Goal: Task Accomplishment & Management: Manage account settings

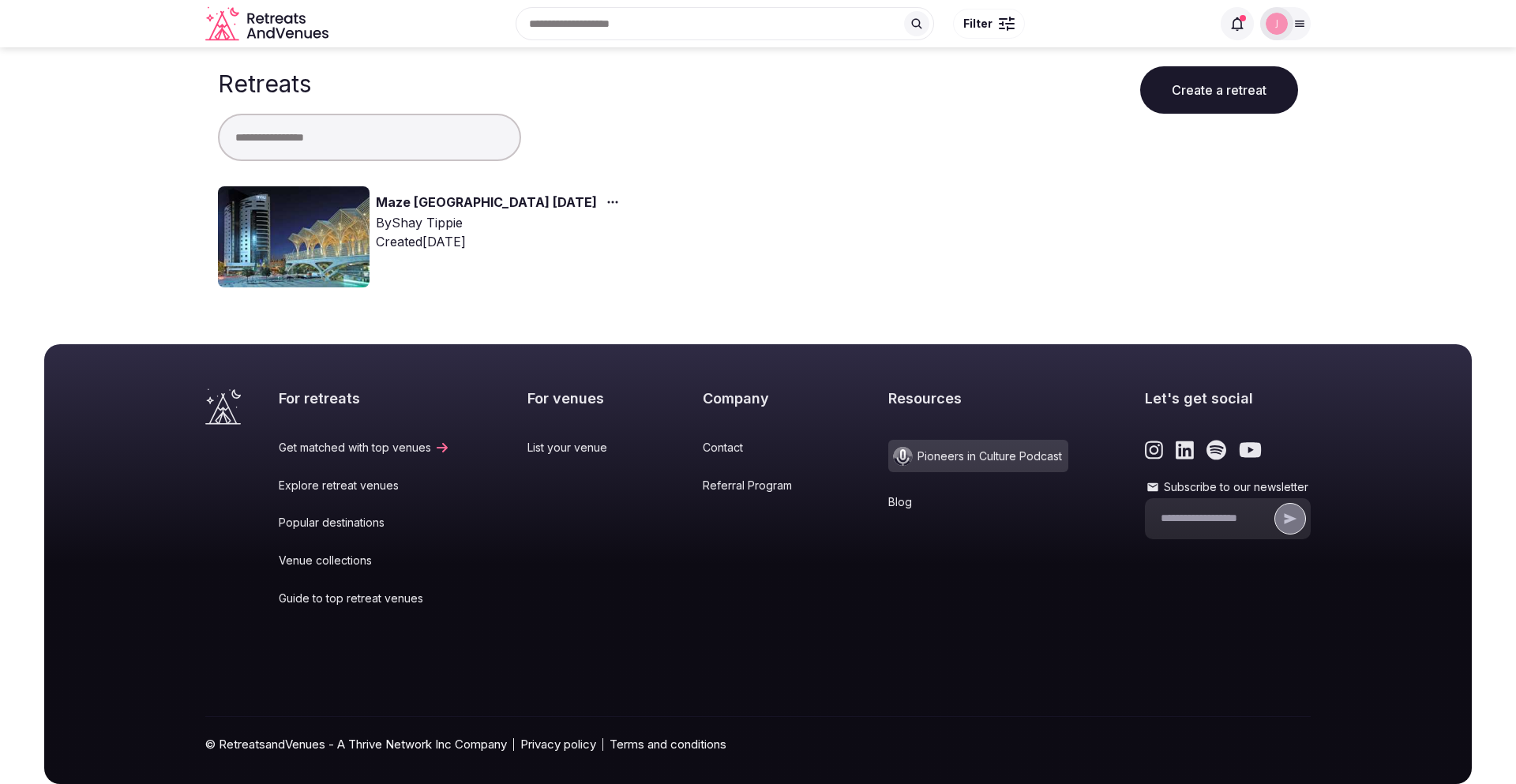
click at [461, 206] on link "Maze [GEOGRAPHIC_DATA] [DATE]" at bounding box center [486, 202] width 221 height 20
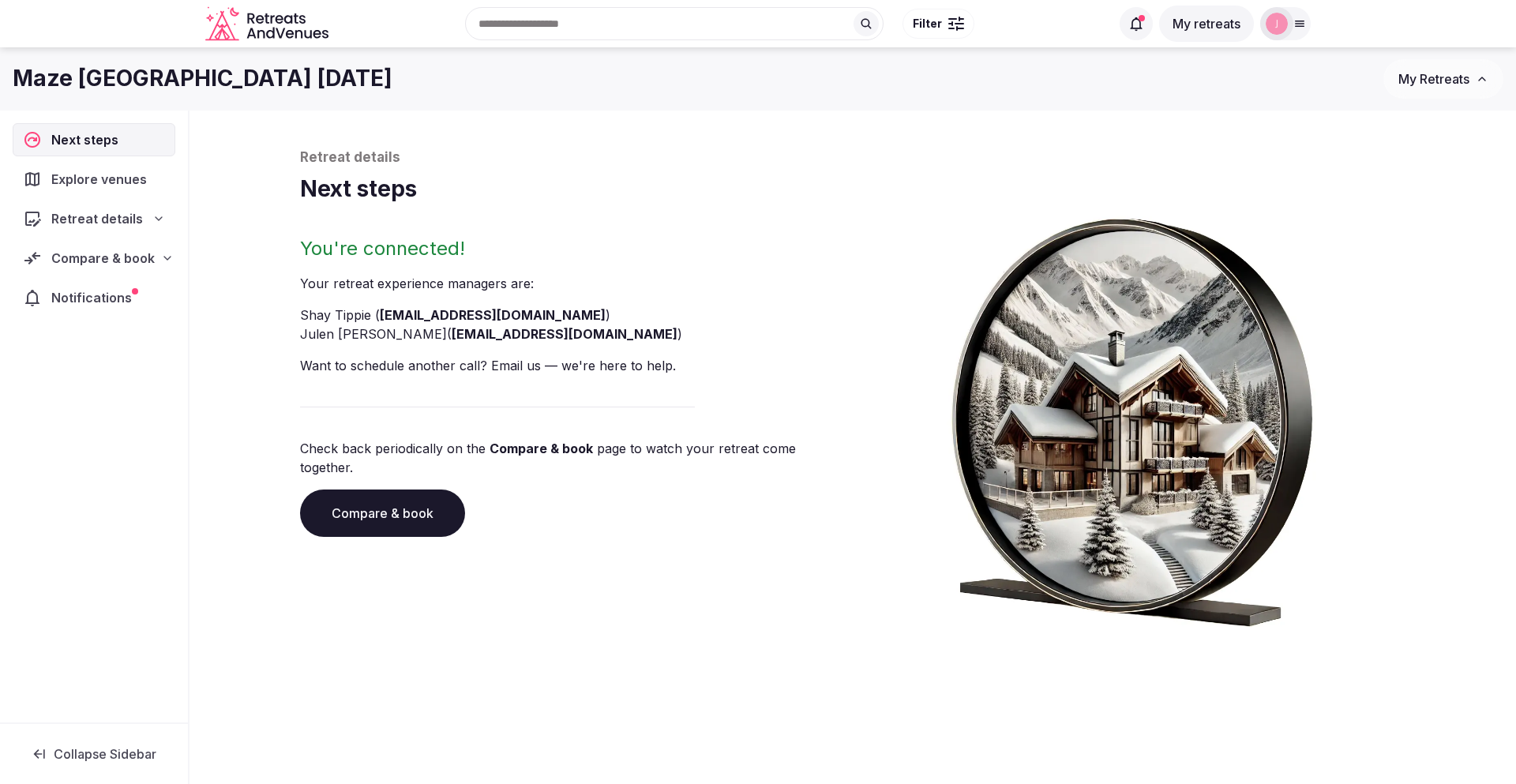
click at [115, 258] on span "Compare & book" at bounding box center [102, 258] width 103 height 19
click at [118, 290] on span "Shortlisted venues (5)" at bounding box center [99, 288] width 122 height 15
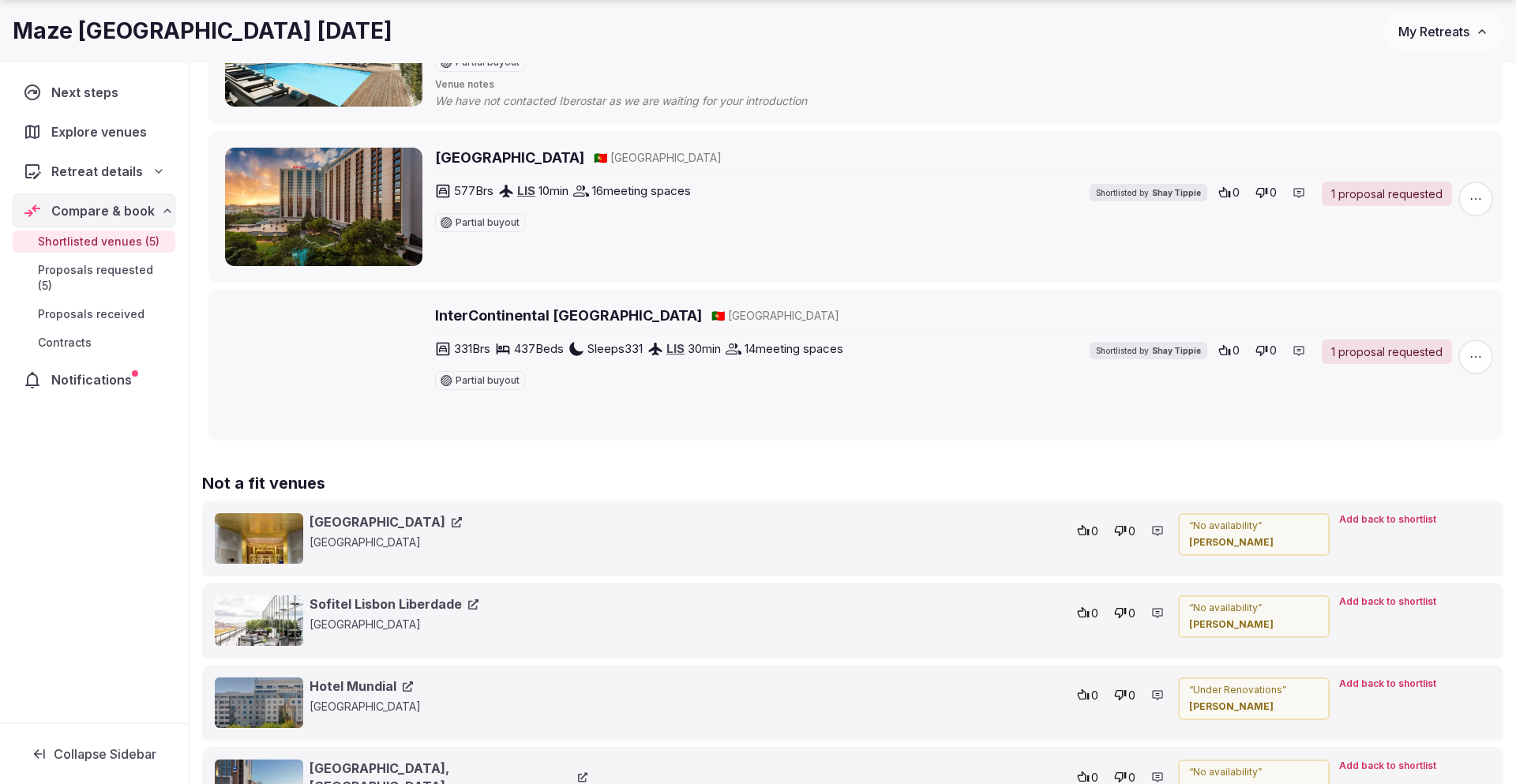
scroll to position [652, 0]
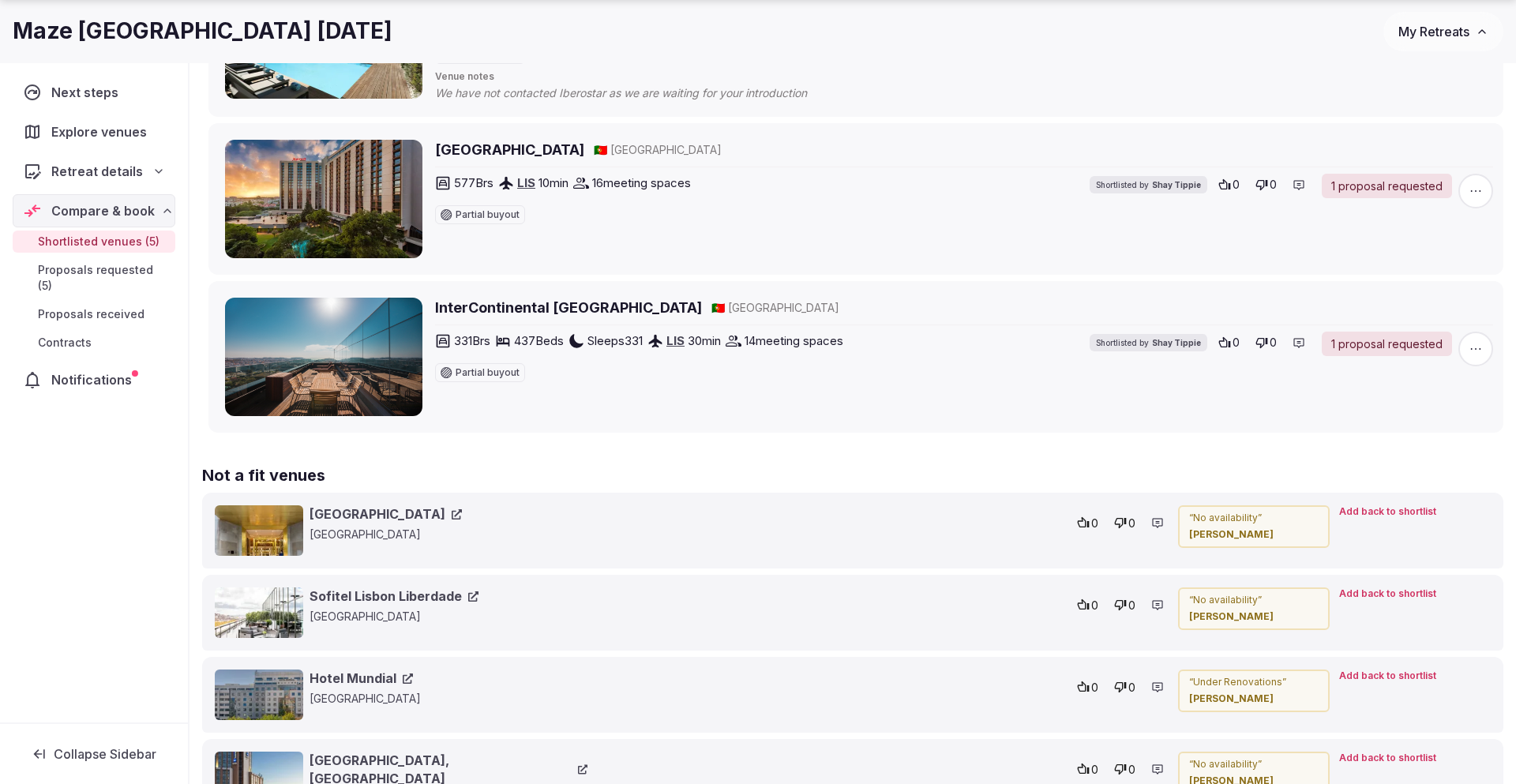
click at [90, 370] on span "Notifications" at bounding box center [94, 379] width 87 height 19
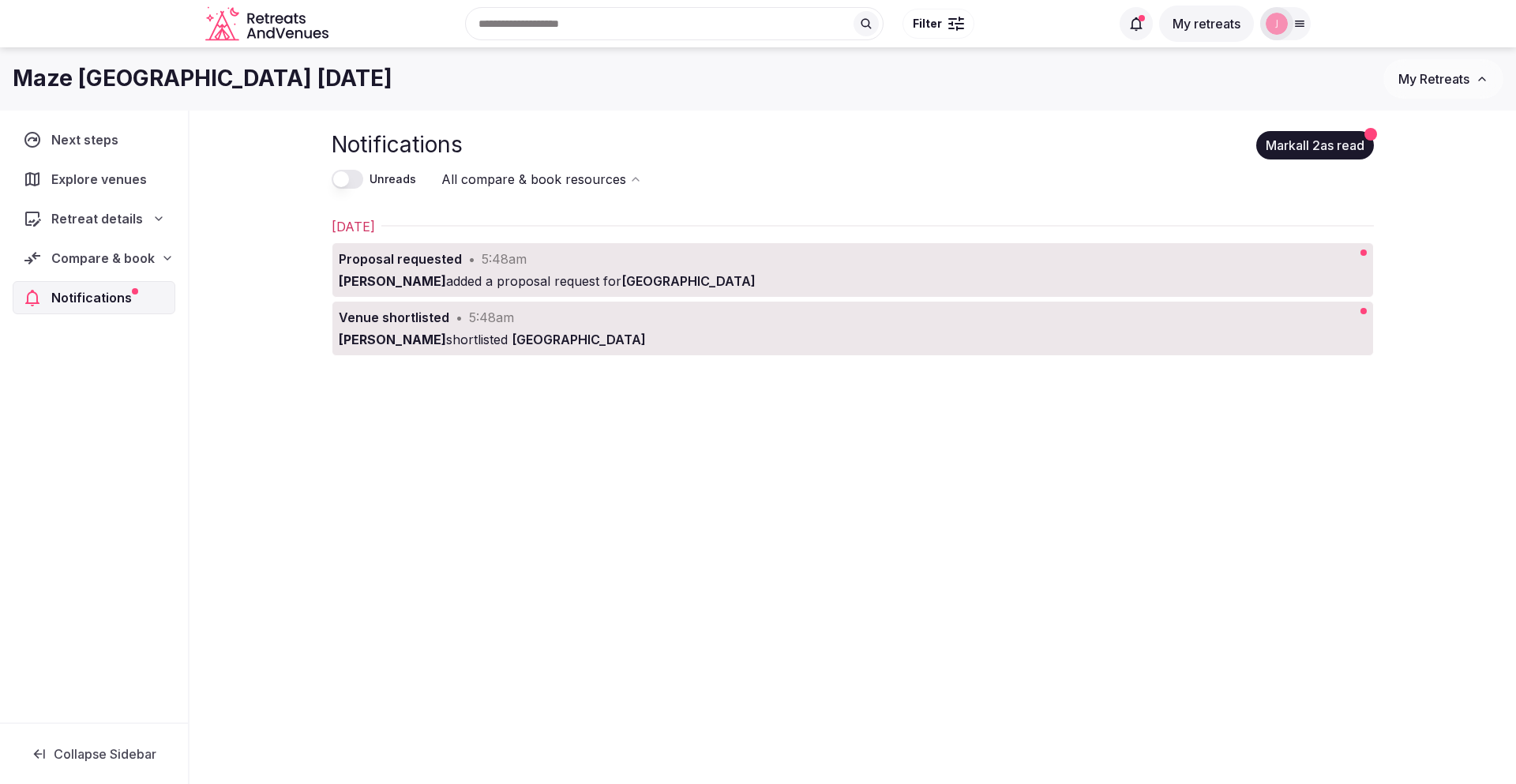
click at [115, 145] on span "Next steps" at bounding box center [88, 139] width 73 height 19
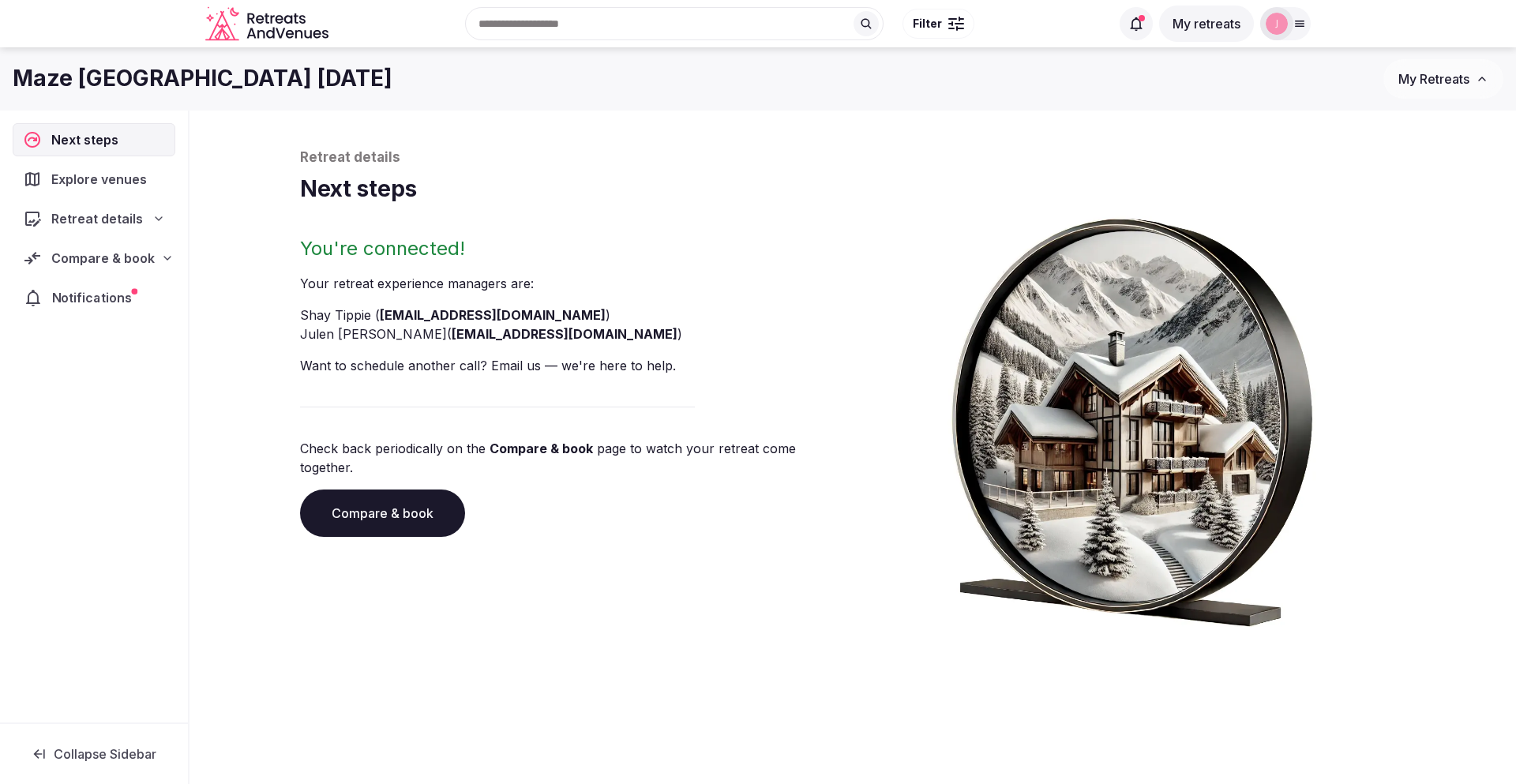
click at [105, 310] on div "Notifications" at bounding box center [94, 297] width 161 height 33
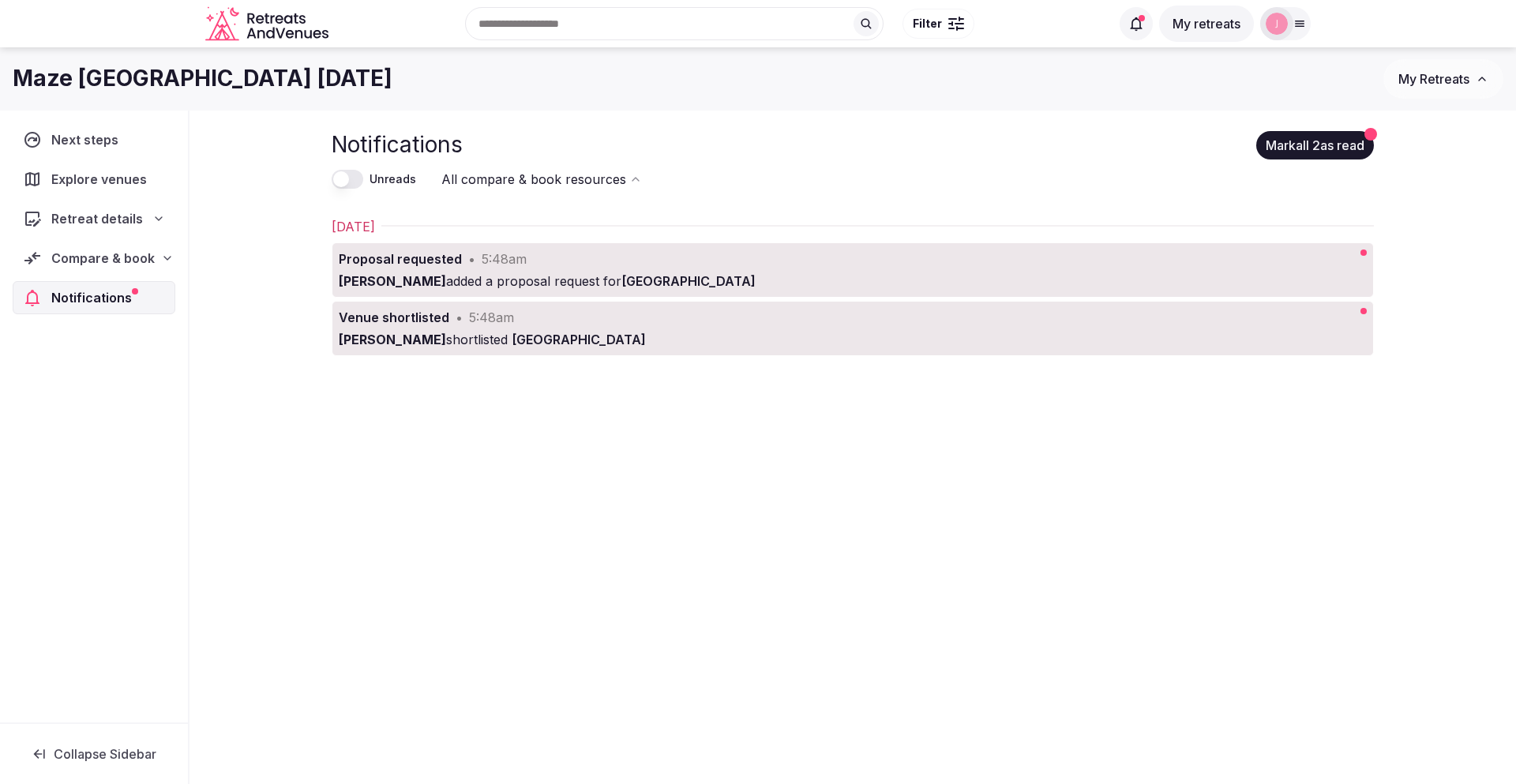
click at [1339, 148] on button "Mark all 2 as read" at bounding box center [1314, 145] width 118 height 28
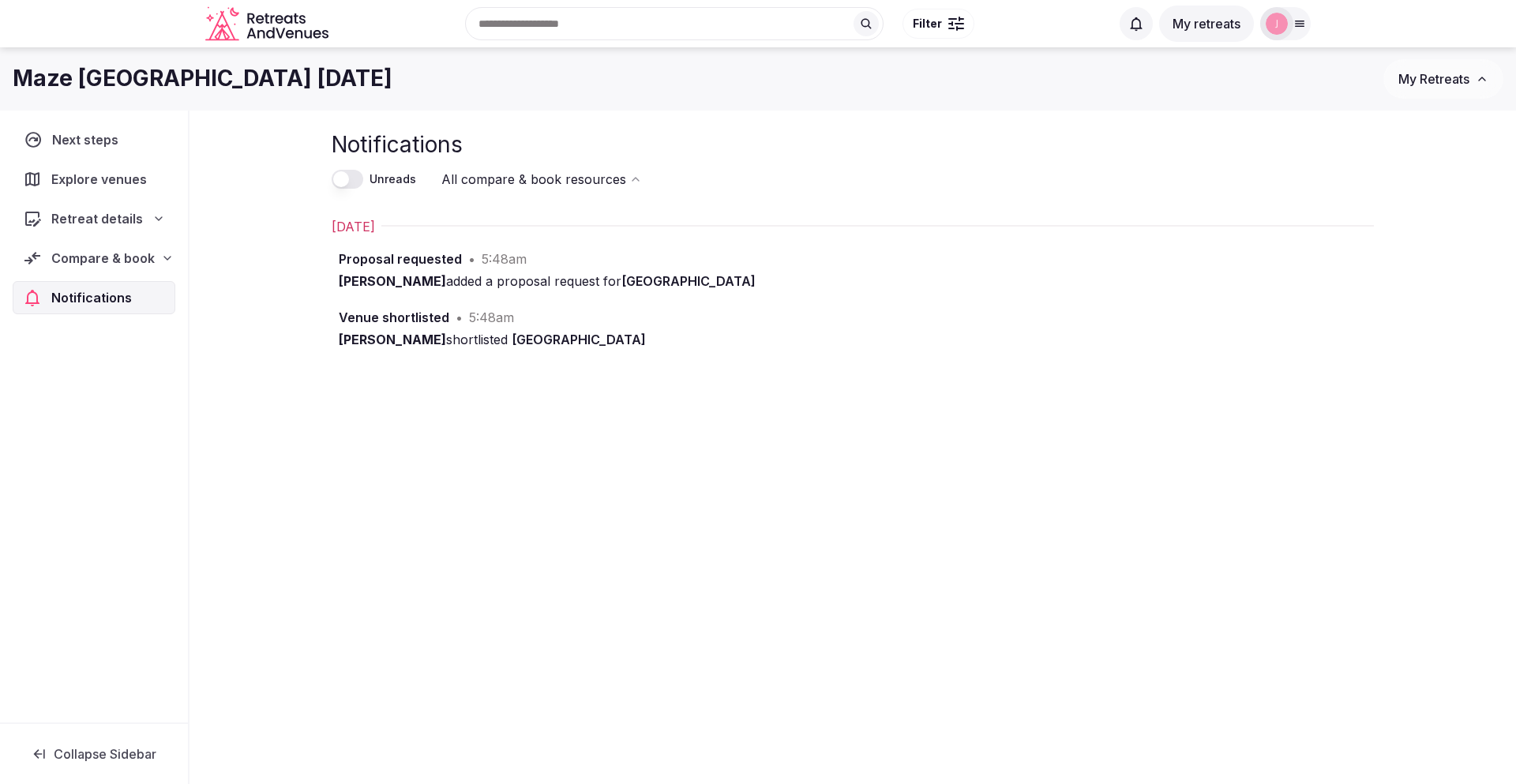
click at [89, 144] on span "Next steps" at bounding box center [88, 139] width 72 height 19
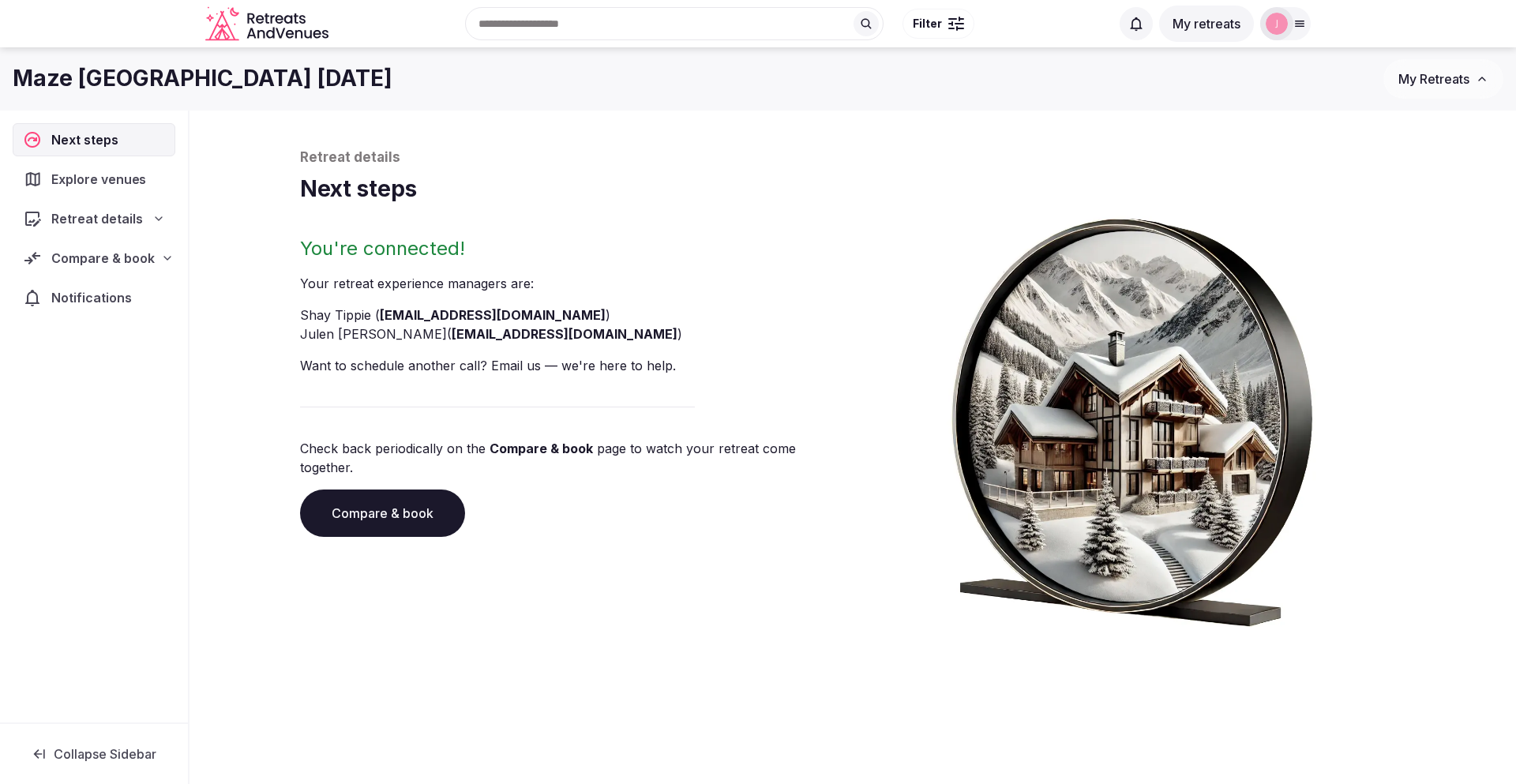
click at [101, 182] on span "Explore venues" at bounding box center [102, 179] width 101 height 19
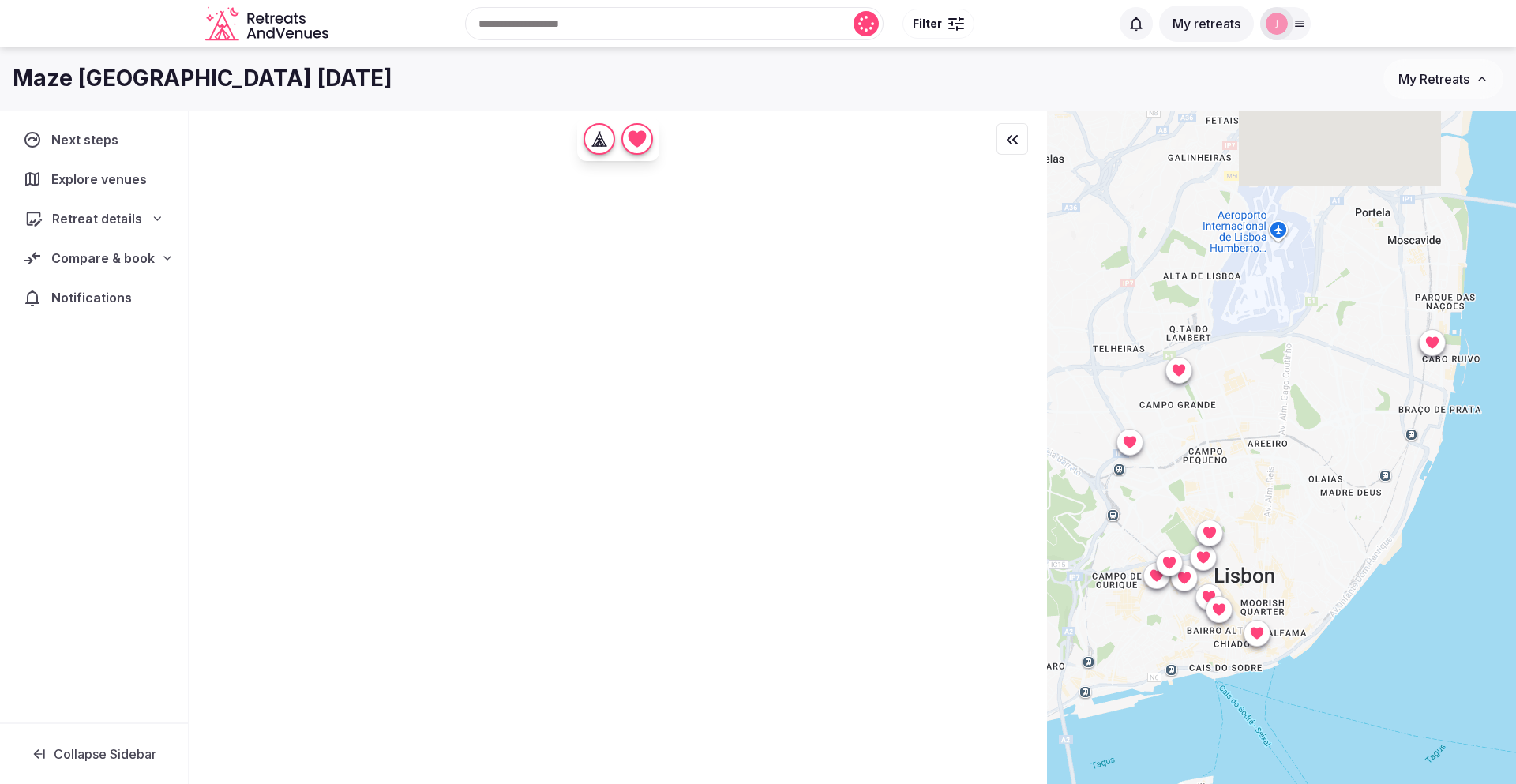
click at [103, 219] on span "Retreat details" at bounding box center [97, 218] width 90 height 19
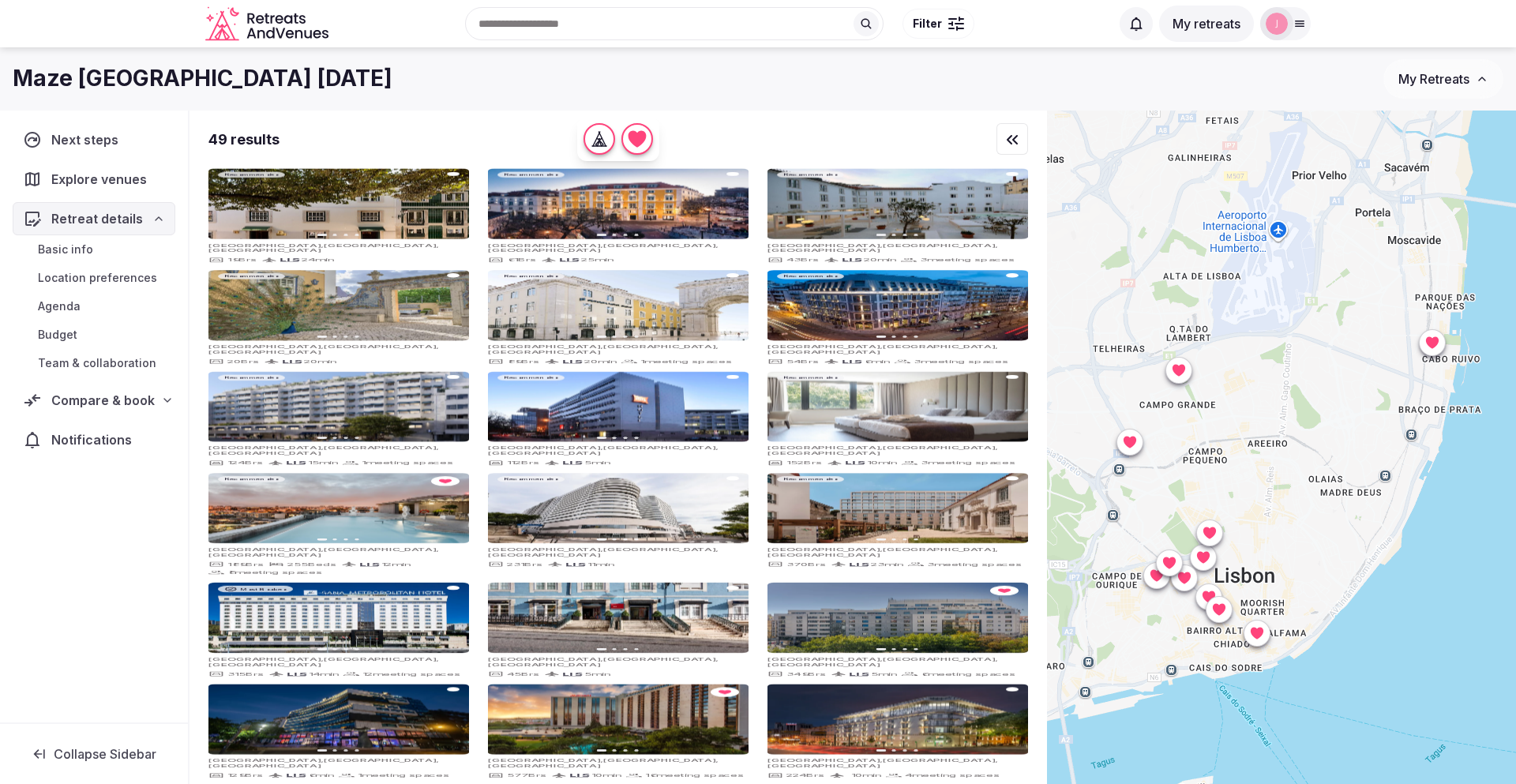
click at [81, 249] on span "Basic info" at bounding box center [66, 249] width 55 height 15
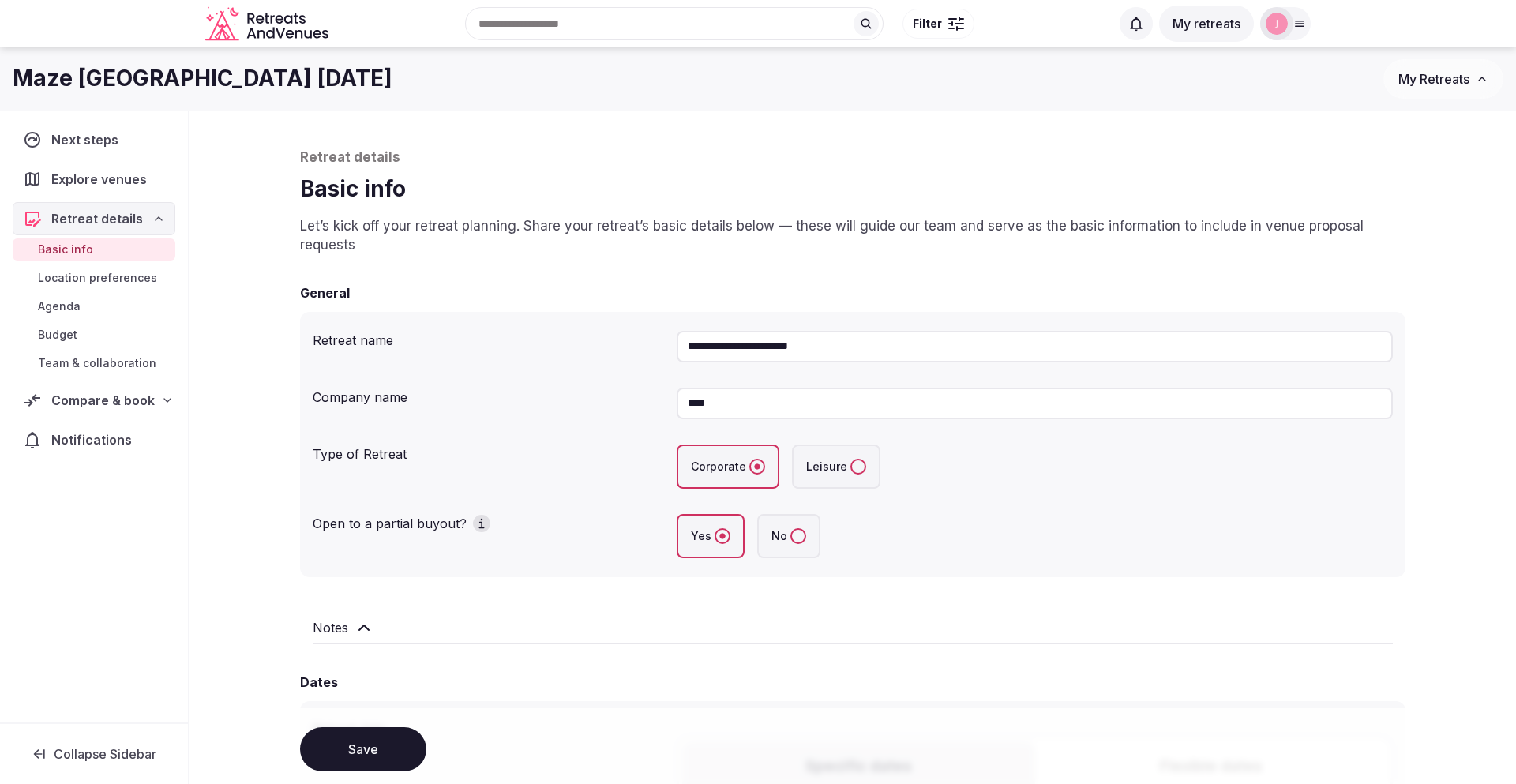
click at [108, 279] on span "Location preferences" at bounding box center [98, 277] width 119 height 15
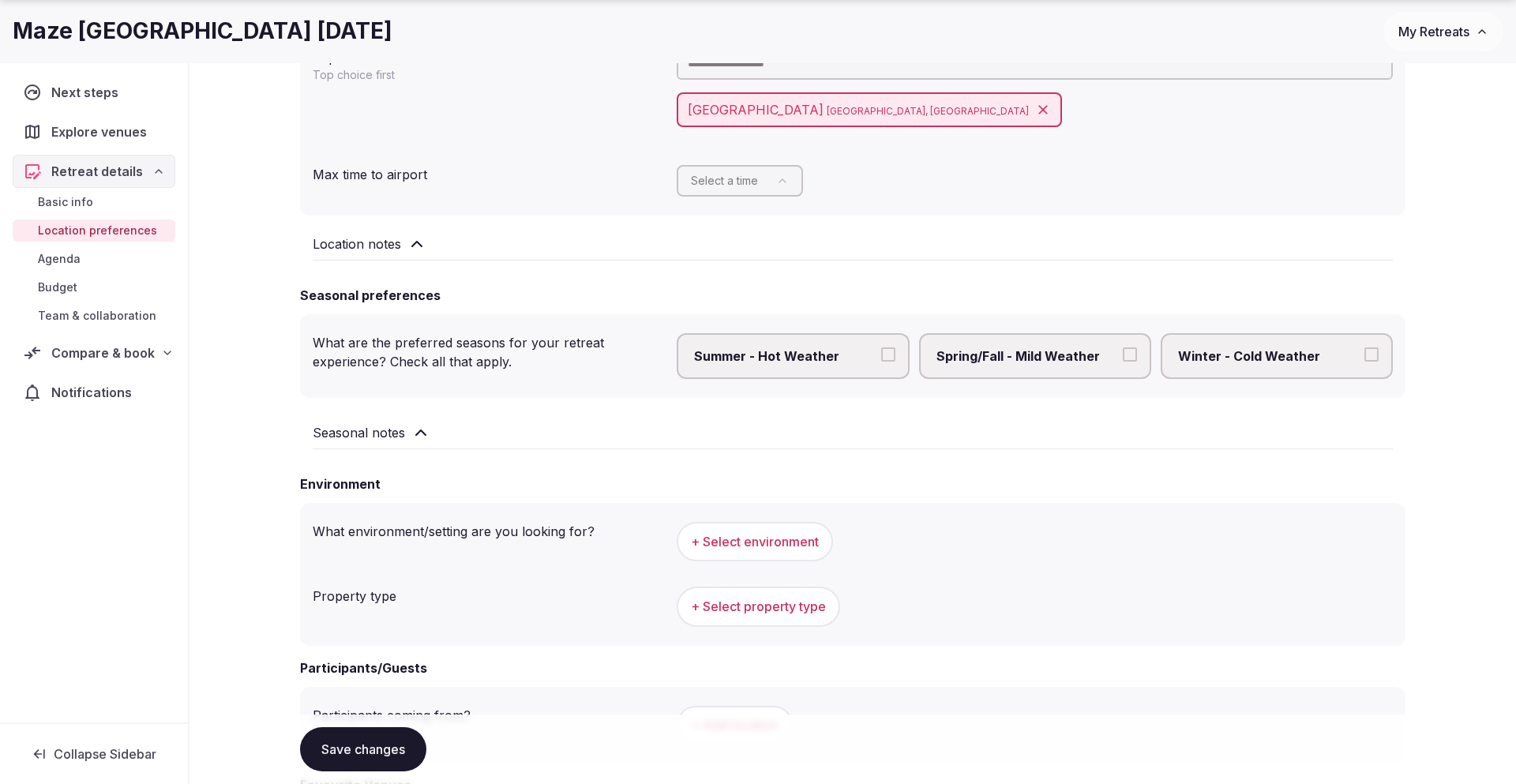
scroll to position [258, 0]
click at [89, 345] on span "Compare & book" at bounding box center [102, 353] width 103 height 19
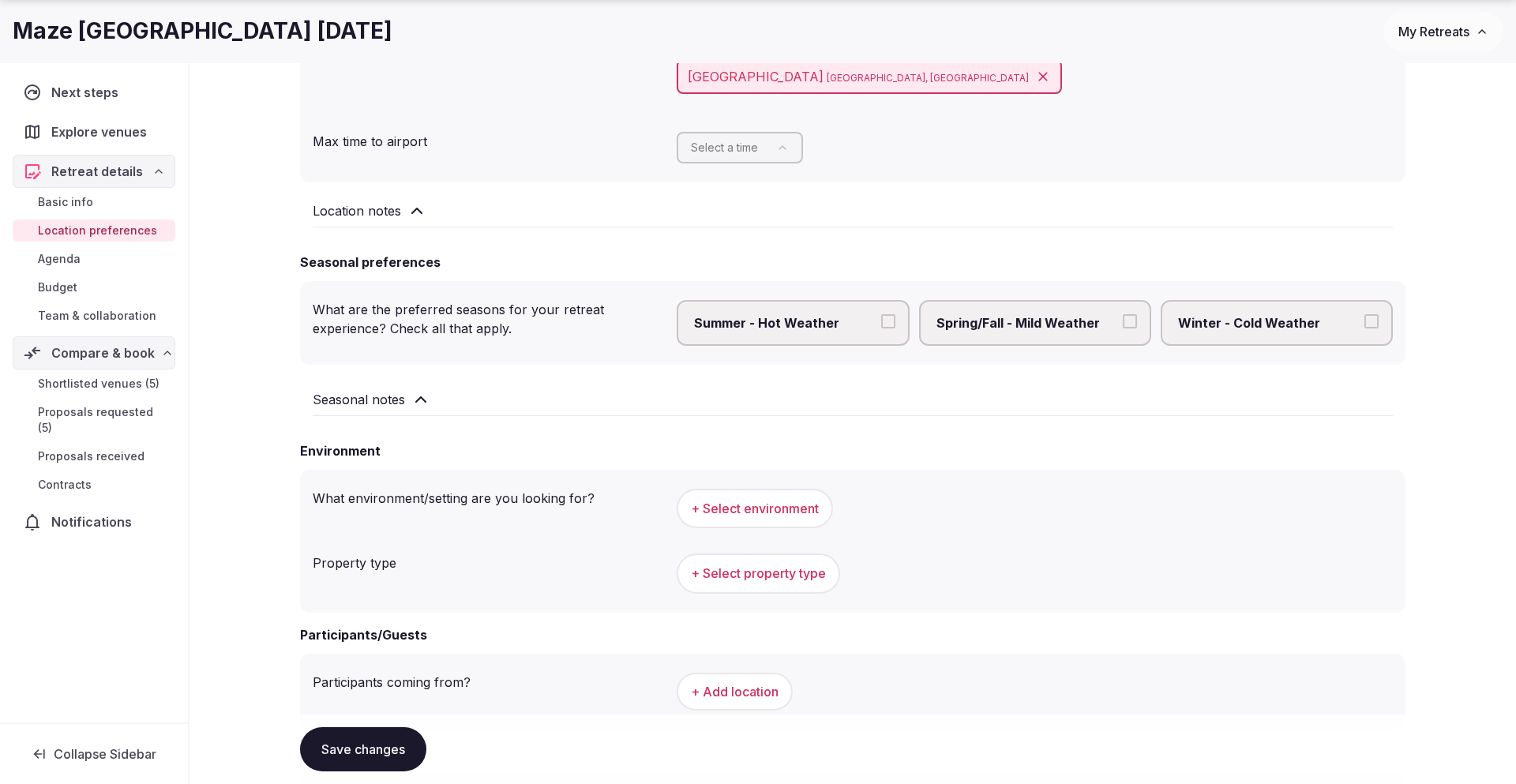
scroll to position [286, 0]
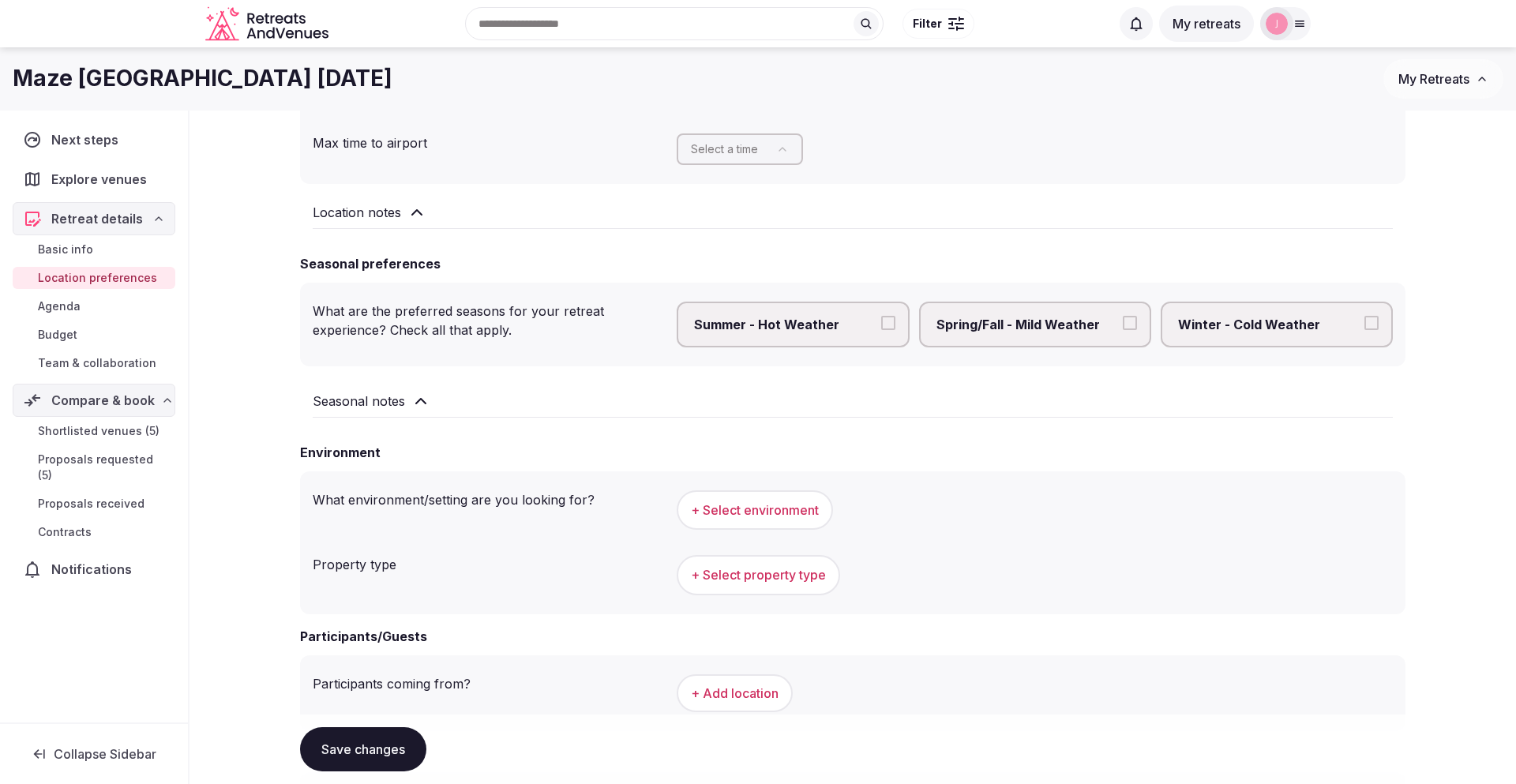
click at [102, 496] on span "Proposals received" at bounding box center [91, 503] width 106 height 15
